Goal: Check status: Check status

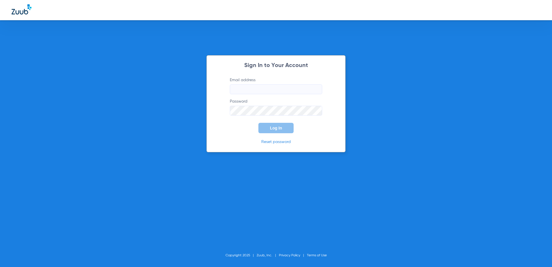
type input "[EMAIL_ADDRESS][DOMAIN_NAME]"
click at [289, 124] on button "Log In" at bounding box center [275, 128] width 35 height 10
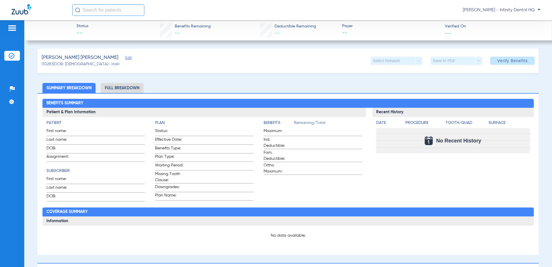
click at [114, 87] on li "Full Breakdown" at bounding box center [122, 88] width 43 height 10
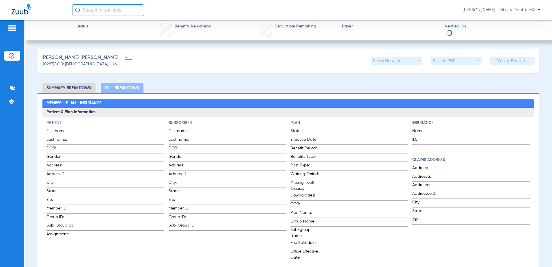
click at [83, 87] on li "Summary Breakdown" at bounding box center [68, 88] width 53 height 10
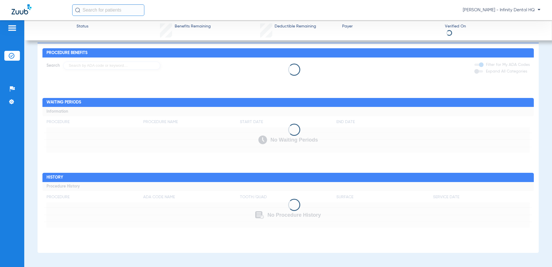
scroll to position [211, 0]
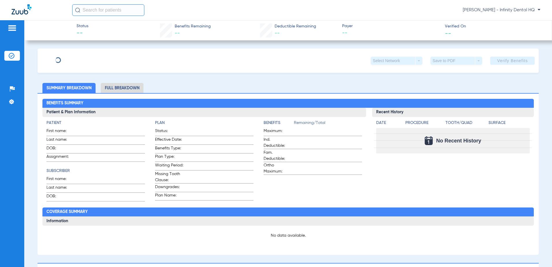
click at [136, 89] on li "Full Breakdown" at bounding box center [122, 88] width 43 height 10
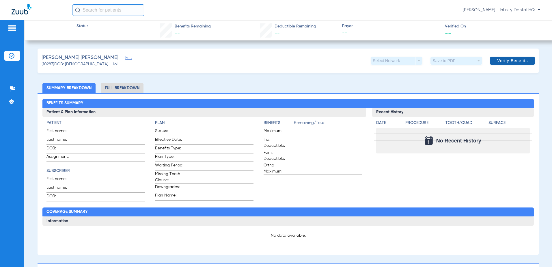
click at [507, 60] on span "Verify Benefits" at bounding box center [512, 60] width 31 height 5
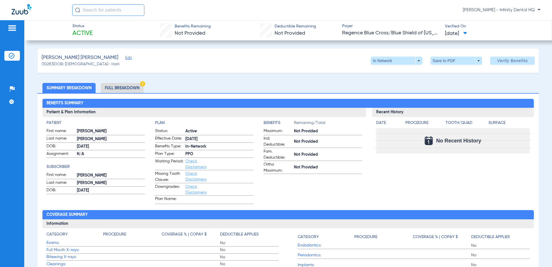
click at [115, 89] on li "Full Breakdown" at bounding box center [122, 88] width 43 height 10
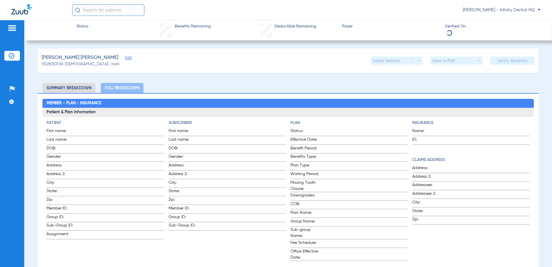
click at [77, 86] on li "Summary Breakdown" at bounding box center [68, 88] width 53 height 10
click at [78, 87] on li "Summary Breakdown" at bounding box center [68, 88] width 53 height 10
click at [79, 87] on li "Summary Breakdown" at bounding box center [68, 88] width 53 height 10
click at [70, 86] on li "Summary Breakdown" at bounding box center [68, 88] width 53 height 10
click at [64, 90] on li "Summary Breakdown" at bounding box center [68, 88] width 53 height 10
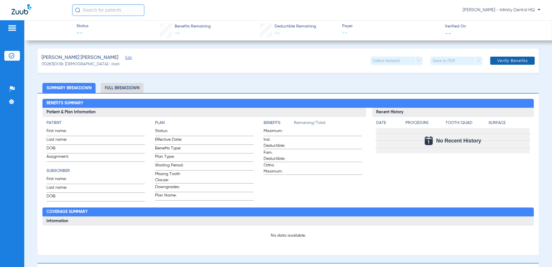
click at [506, 62] on span "Verify Benefits" at bounding box center [512, 60] width 31 height 5
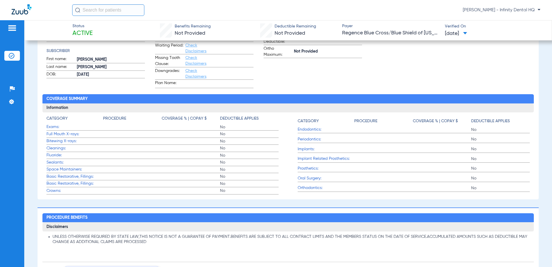
scroll to position [18, 0]
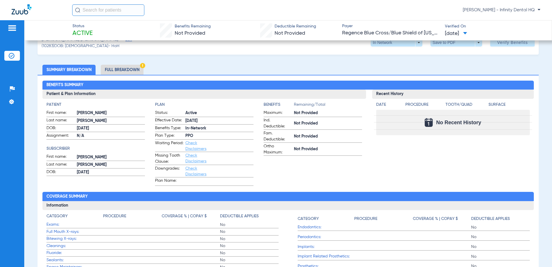
click at [113, 68] on li "Full Breakdown" at bounding box center [122, 70] width 43 height 10
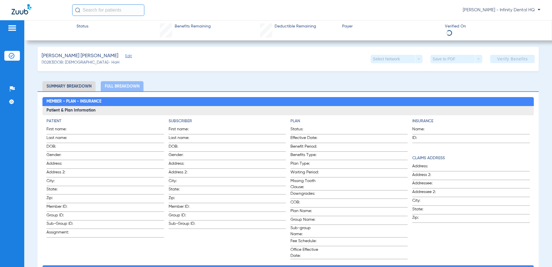
scroll to position [0, 0]
